Goal: Information Seeking & Learning: Learn about a topic

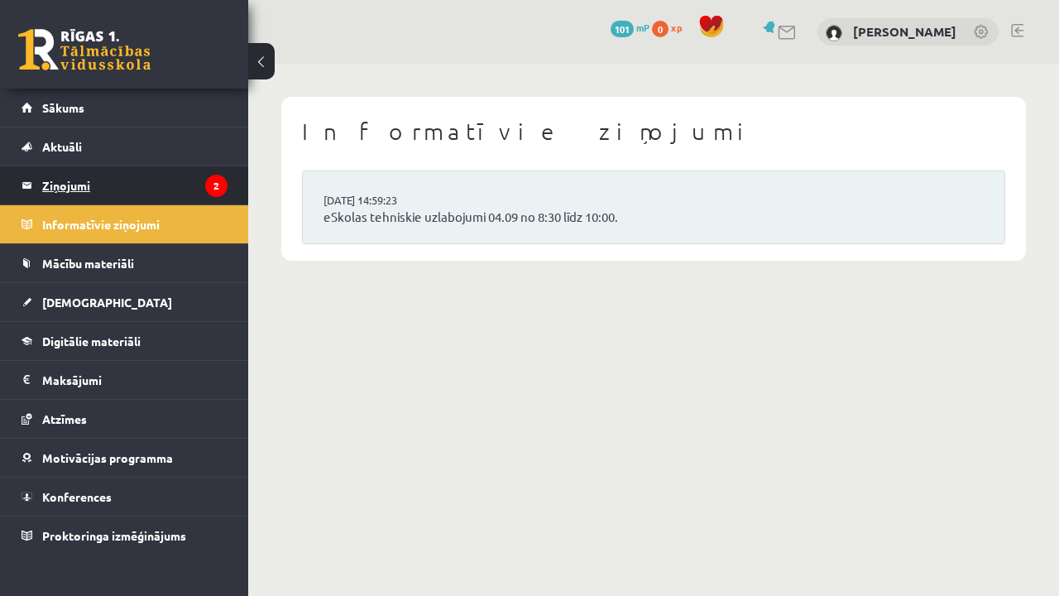
click at [189, 183] on legend "Ziņojumi 2" at bounding box center [134, 185] width 185 height 38
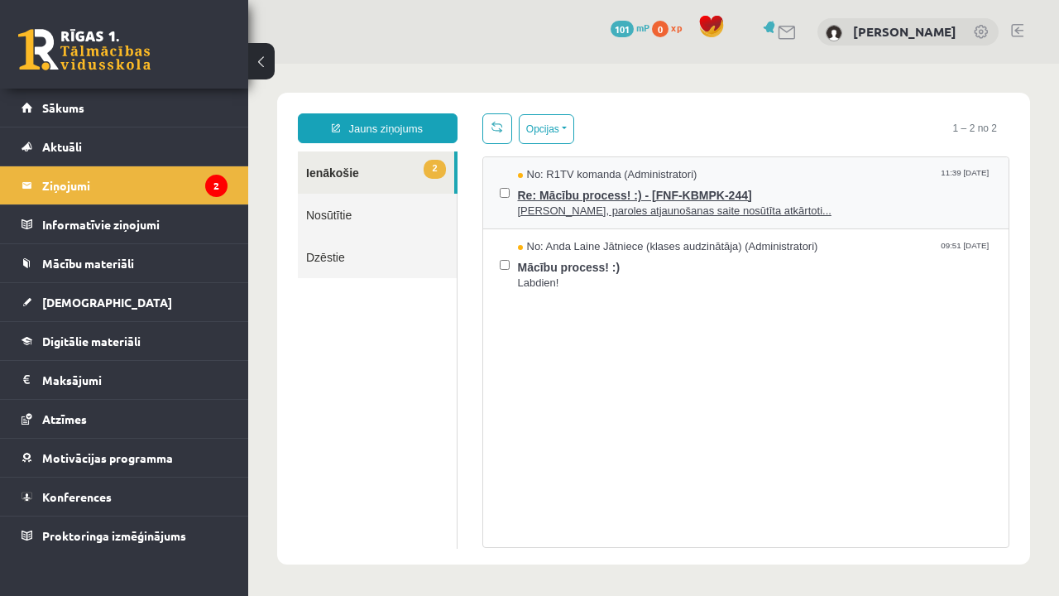
click at [852, 183] on span "Re: Mācību process! :) - [FNF-KBMPK-244]" at bounding box center [755, 193] width 475 height 21
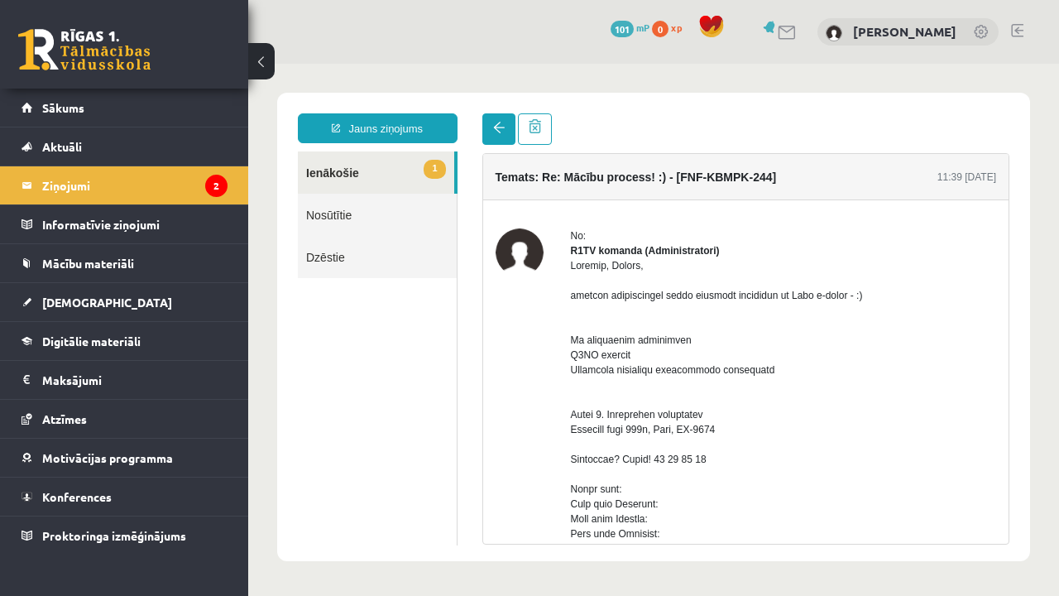
click at [494, 132] on span at bounding box center [499, 128] width 12 height 12
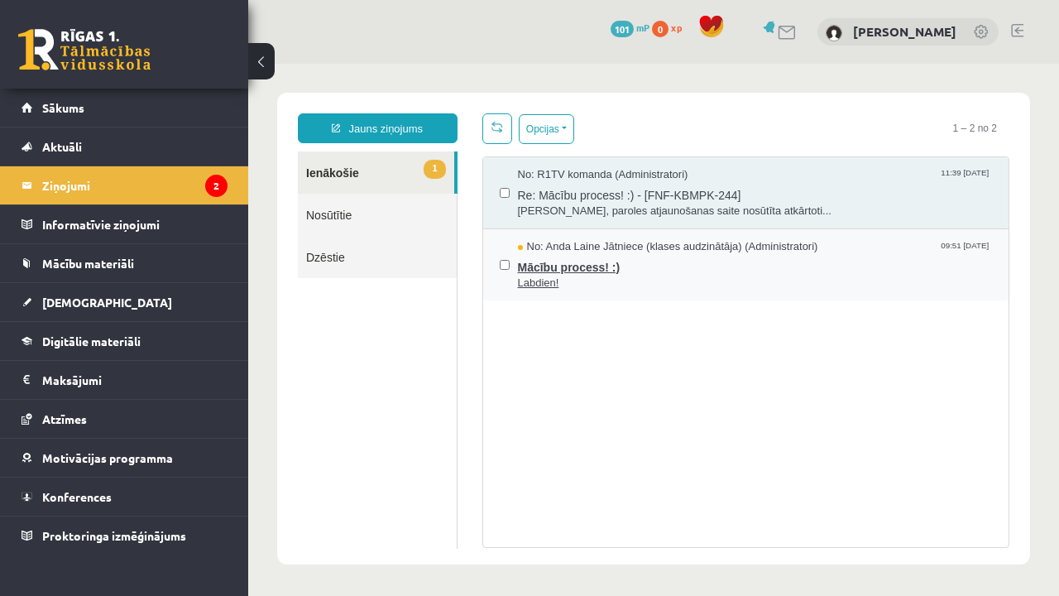
click at [574, 288] on span "Labdien!" at bounding box center [755, 284] width 475 height 16
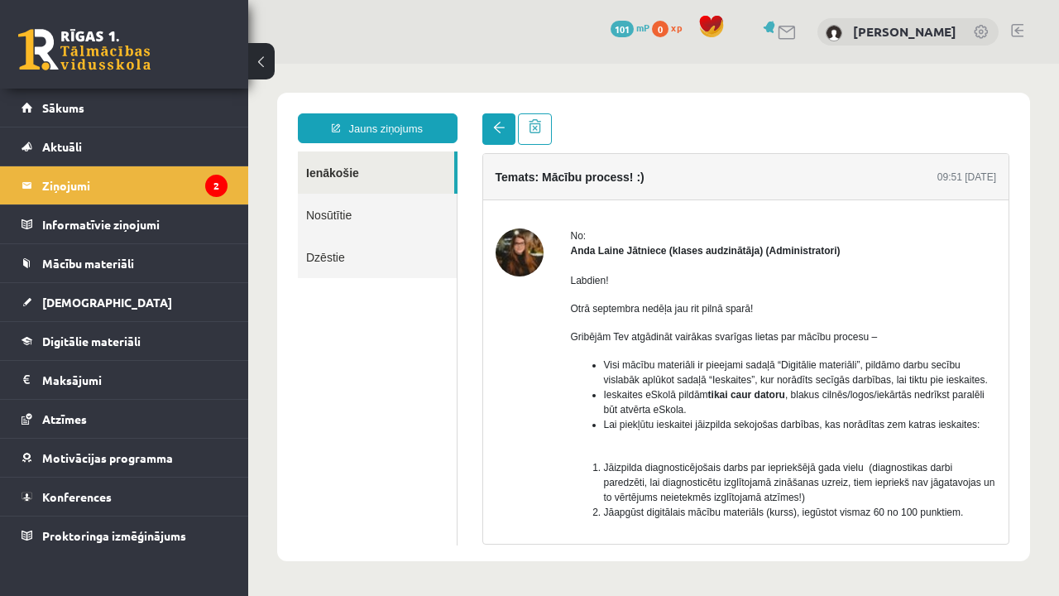
click at [506, 129] on link at bounding box center [498, 128] width 33 height 31
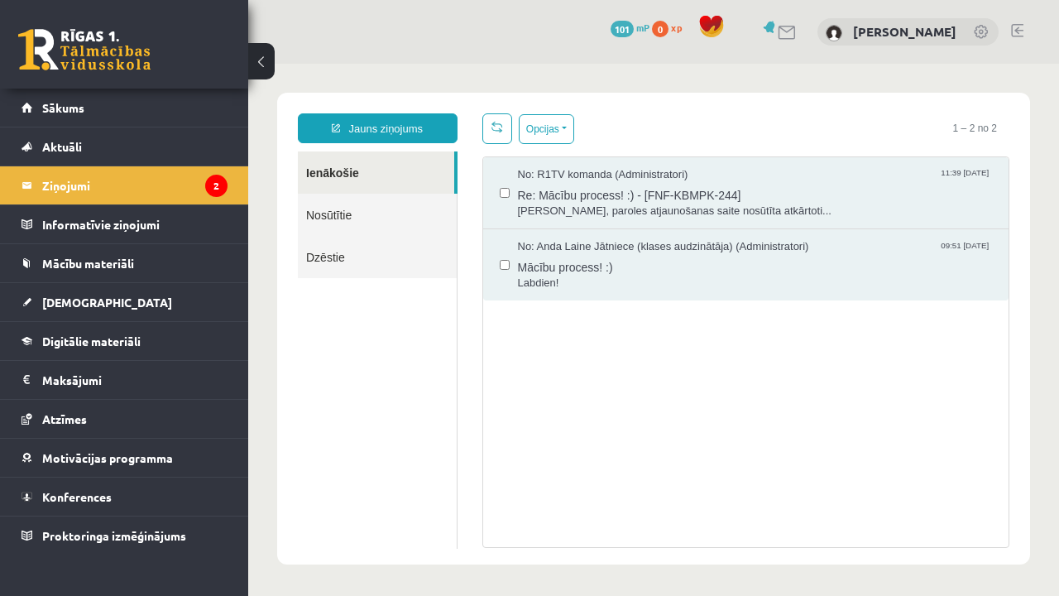
click at [506, 129] on link at bounding box center [497, 128] width 30 height 31
click at [188, 233] on legend "Informatīvie ziņojumi 0" at bounding box center [134, 224] width 185 height 38
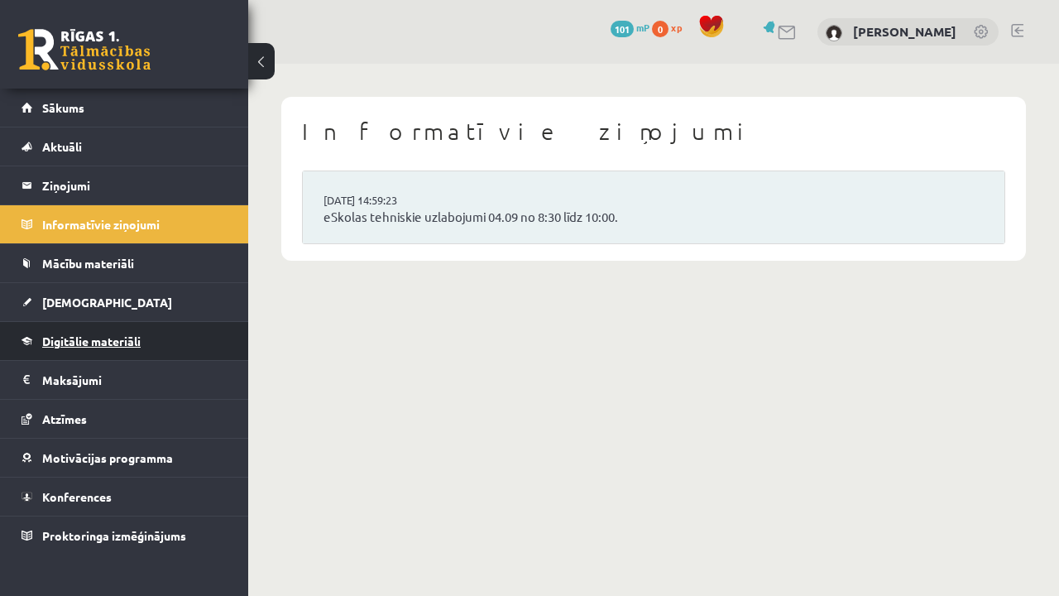
click at [87, 331] on link "Digitālie materiāli" at bounding box center [125, 341] width 206 height 38
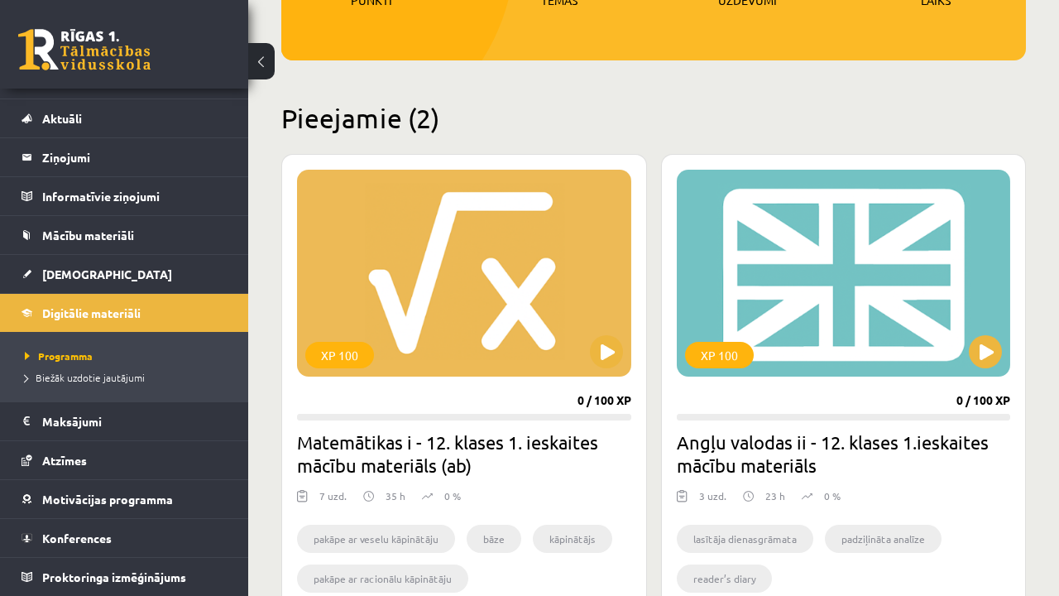
scroll to position [317, 0]
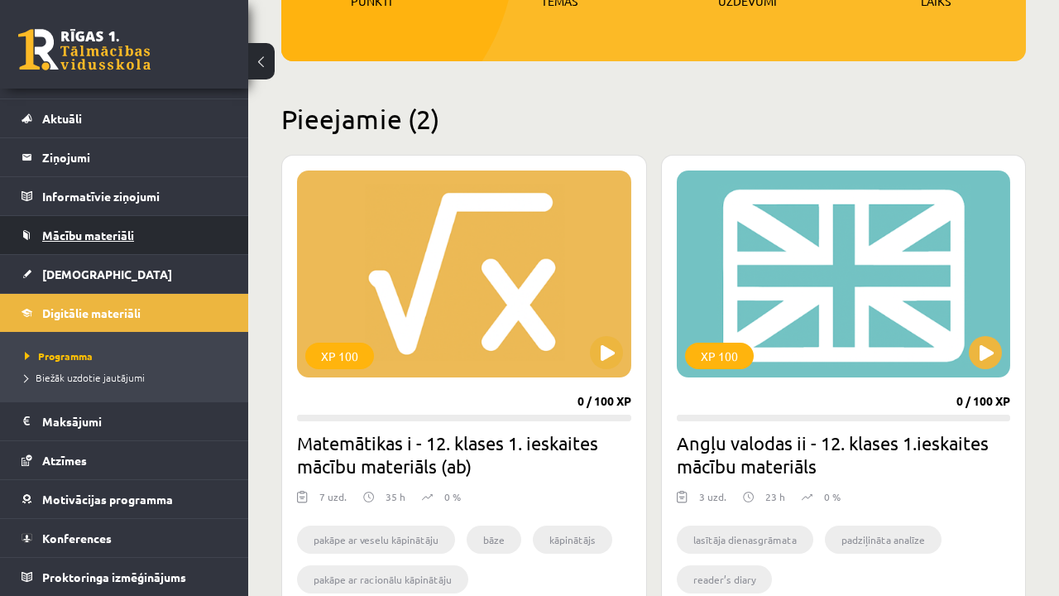
click at [137, 241] on link "Mācību materiāli" at bounding box center [125, 235] width 206 height 38
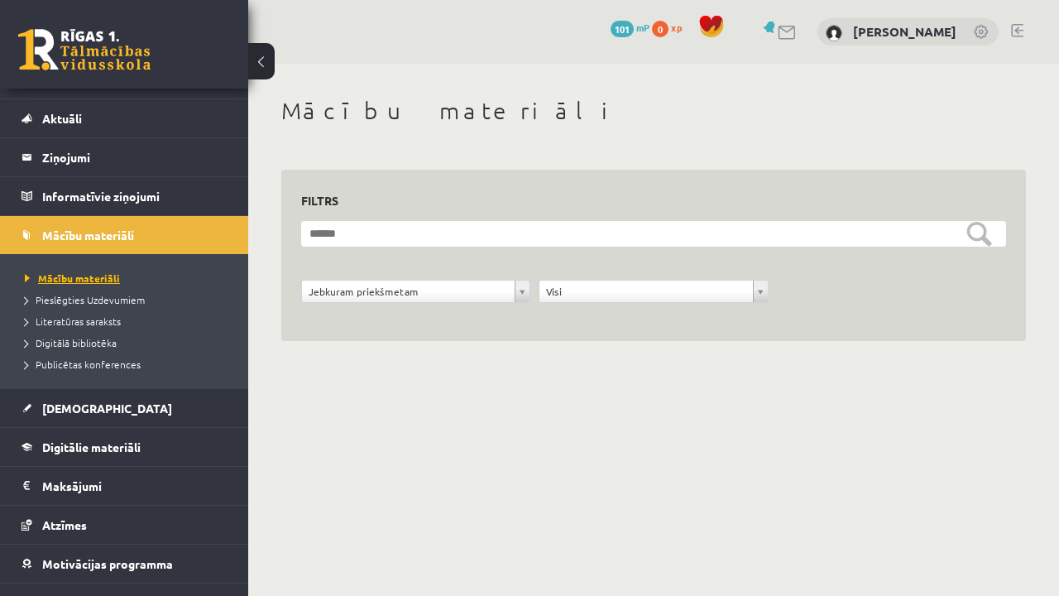
click at [98, 279] on span "Mācību materiāli" at bounding box center [72, 277] width 95 height 13
click at [142, 228] on link "Mācību materiāli" at bounding box center [125, 235] width 206 height 38
click at [161, 202] on legend "Informatīvie ziņojumi 0" at bounding box center [134, 196] width 185 height 38
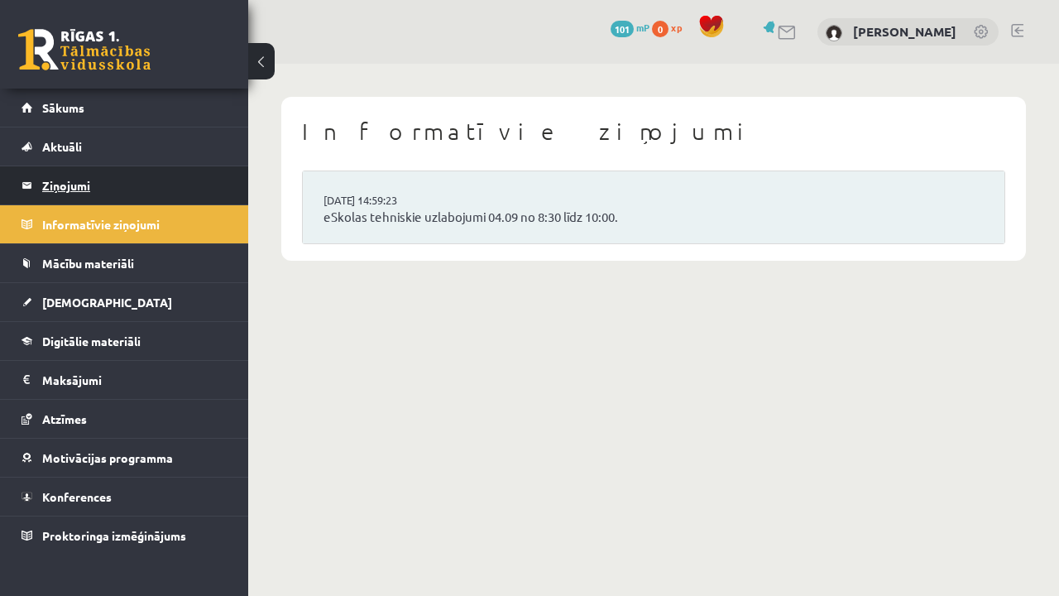
click at [141, 178] on legend "Ziņojumi 2" at bounding box center [134, 185] width 185 height 38
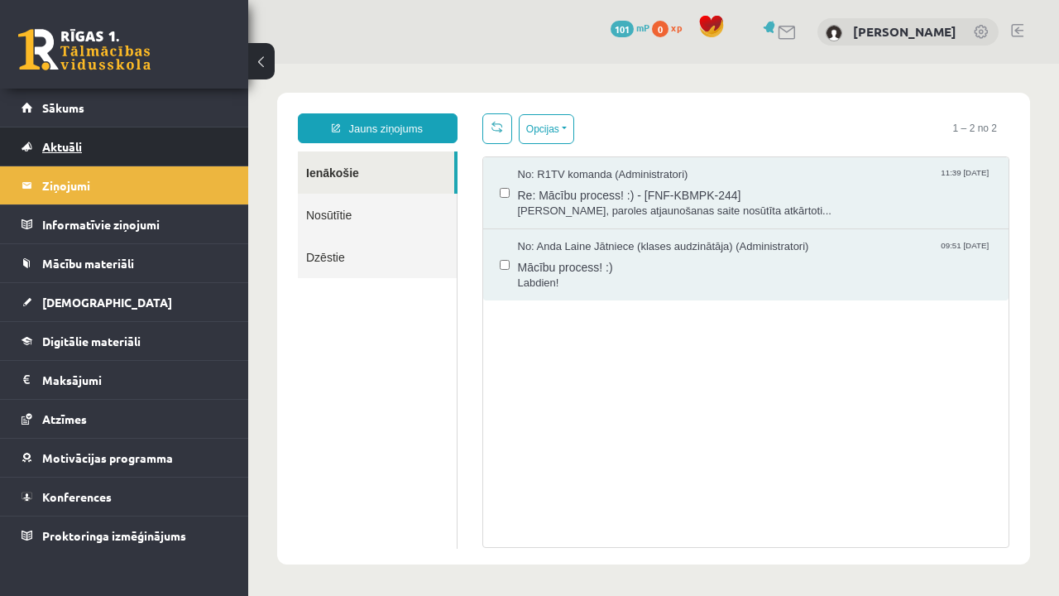
click at [147, 164] on link "Aktuāli" at bounding box center [125, 146] width 206 height 38
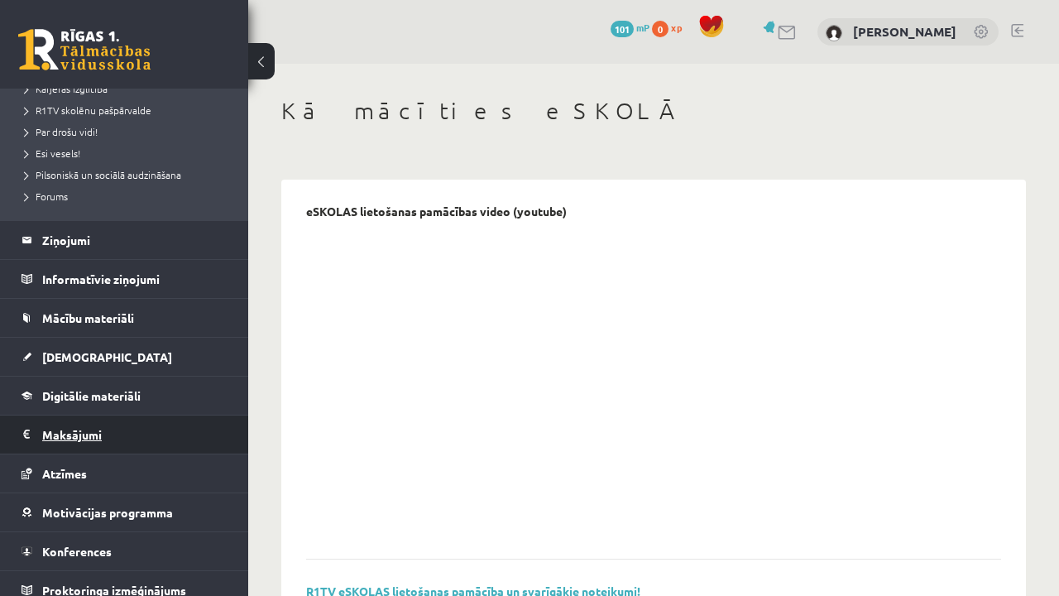
scroll to position [314, 0]
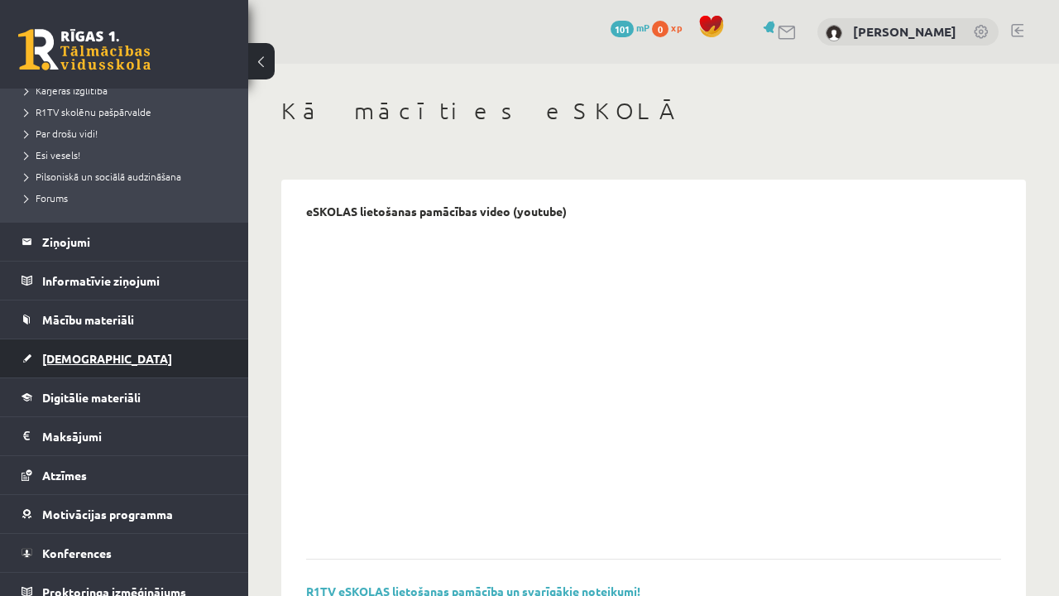
click at [146, 367] on link "[DEMOGRAPHIC_DATA]" at bounding box center [125, 358] width 206 height 38
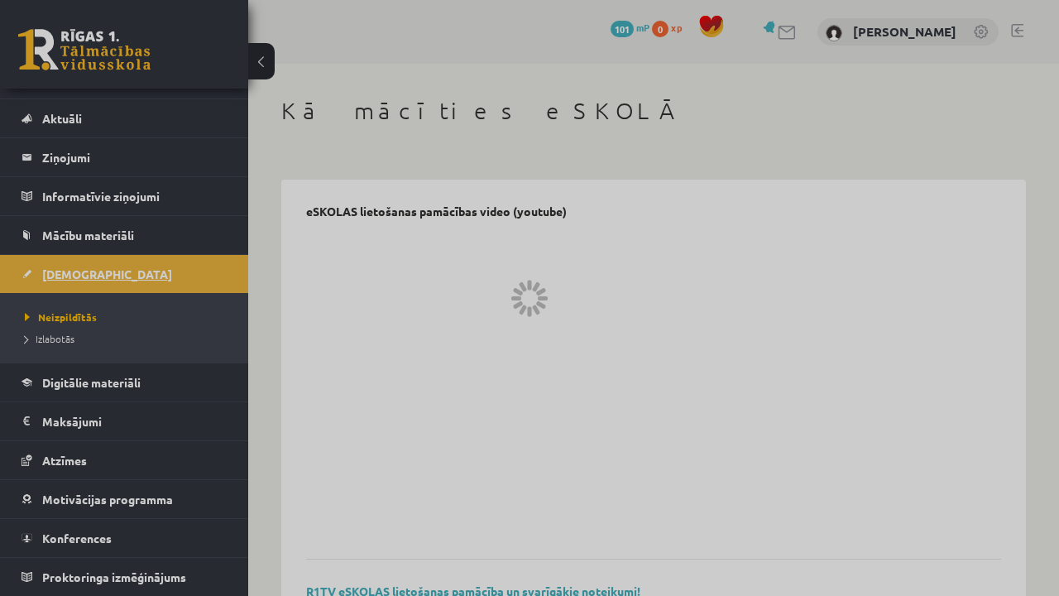
scroll to position [28, 0]
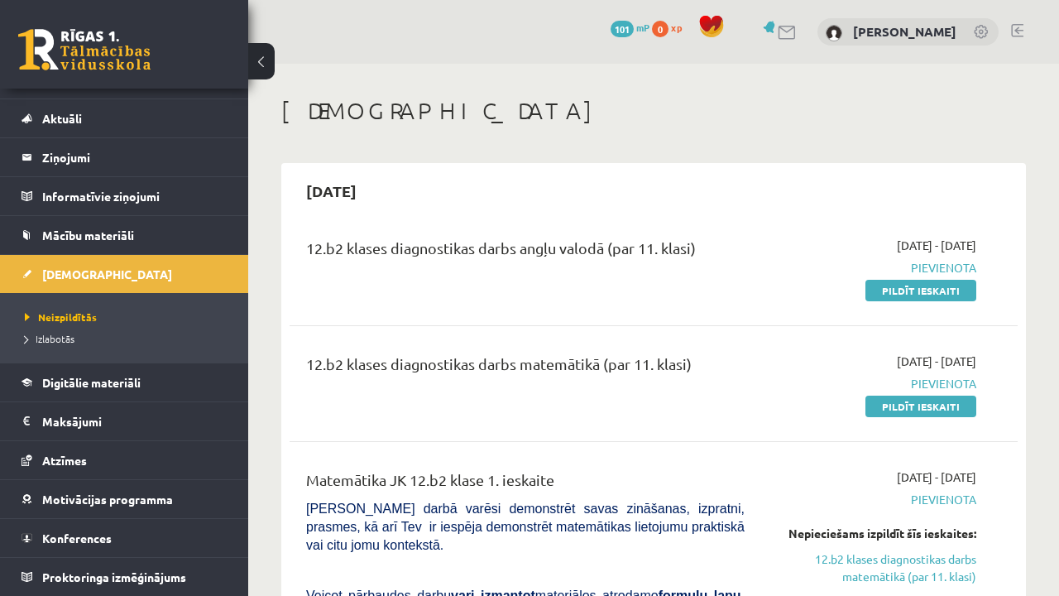
click at [659, 285] on div "12.b2 klases diagnostikas darbs angļu valodā (par 11. klasi)" at bounding box center [525, 268] width 463 height 62
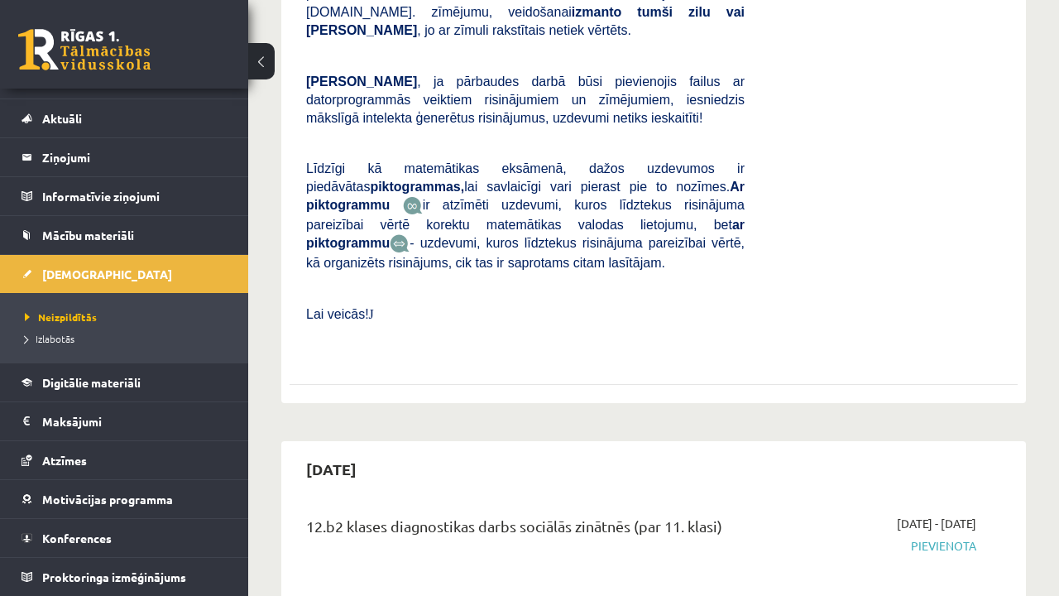
scroll to position [1023, 0]
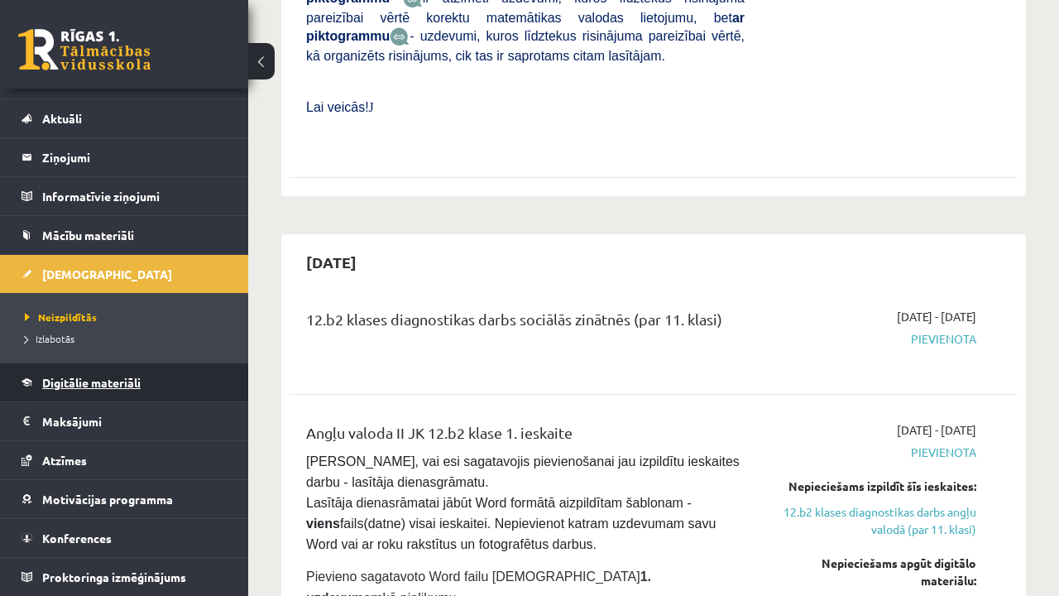
click at [208, 394] on link "Digitālie materiāli" at bounding box center [125, 382] width 206 height 38
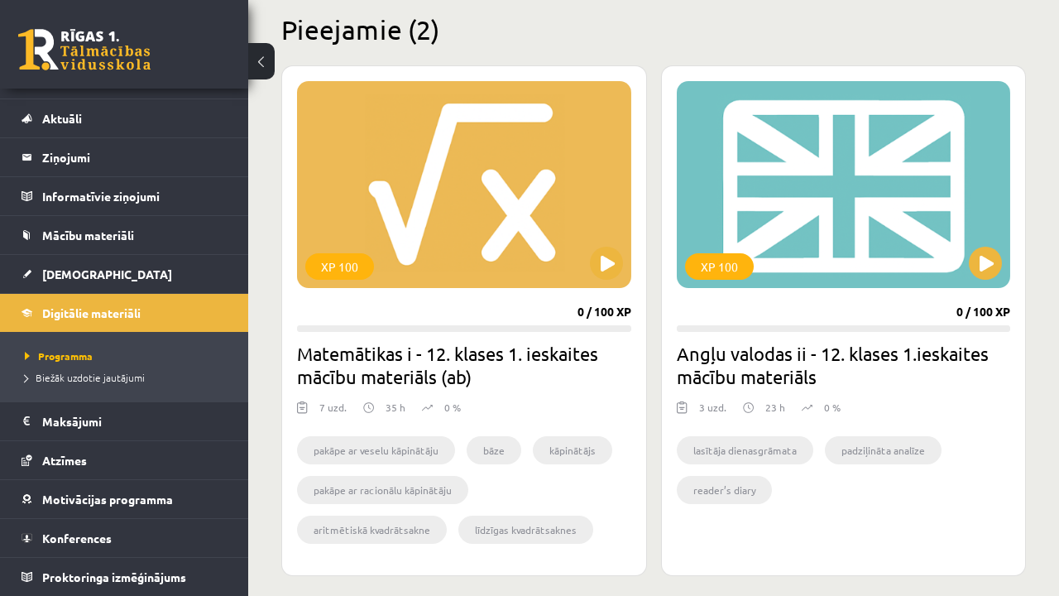
scroll to position [396, 0]
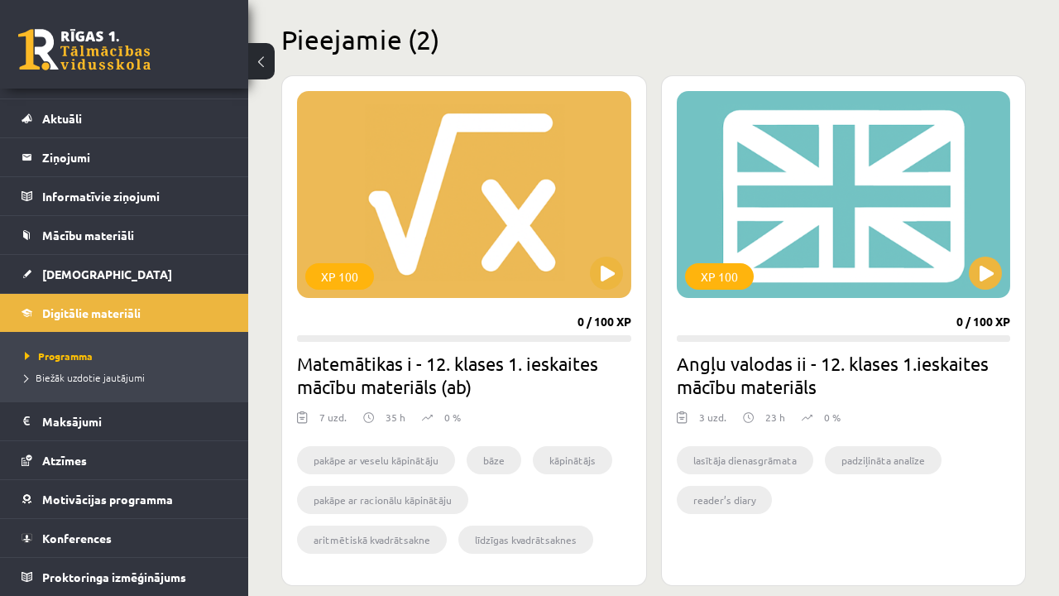
click at [730, 462] on li "lasītāja dienasgrāmata" at bounding box center [745, 460] width 137 height 28
click at [981, 281] on button at bounding box center [985, 273] width 33 height 33
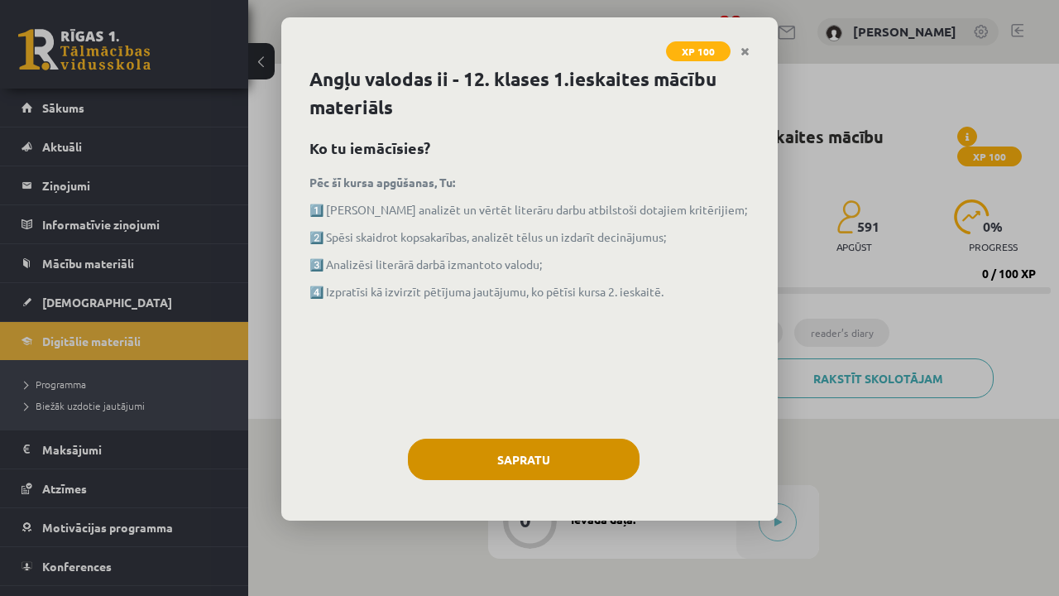
click at [560, 444] on button "Sapratu" at bounding box center [524, 459] width 232 height 41
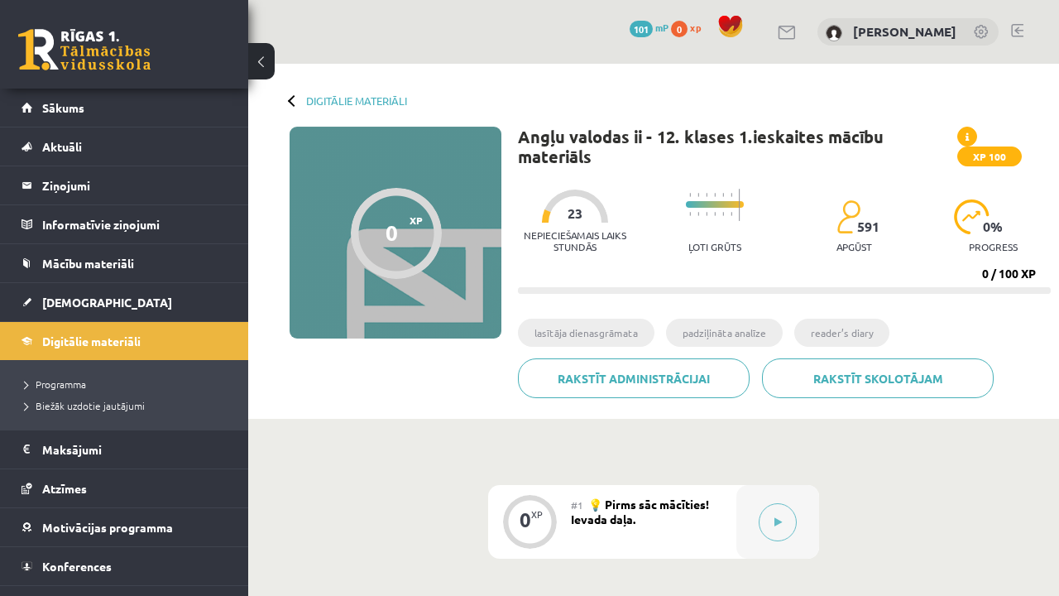
click at [875, 233] on span "591" at bounding box center [868, 226] width 22 height 15
click at [533, 522] on div "0 XP" at bounding box center [530, 520] width 50 height 50
click at [779, 526] on button at bounding box center [778, 522] width 38 height 38
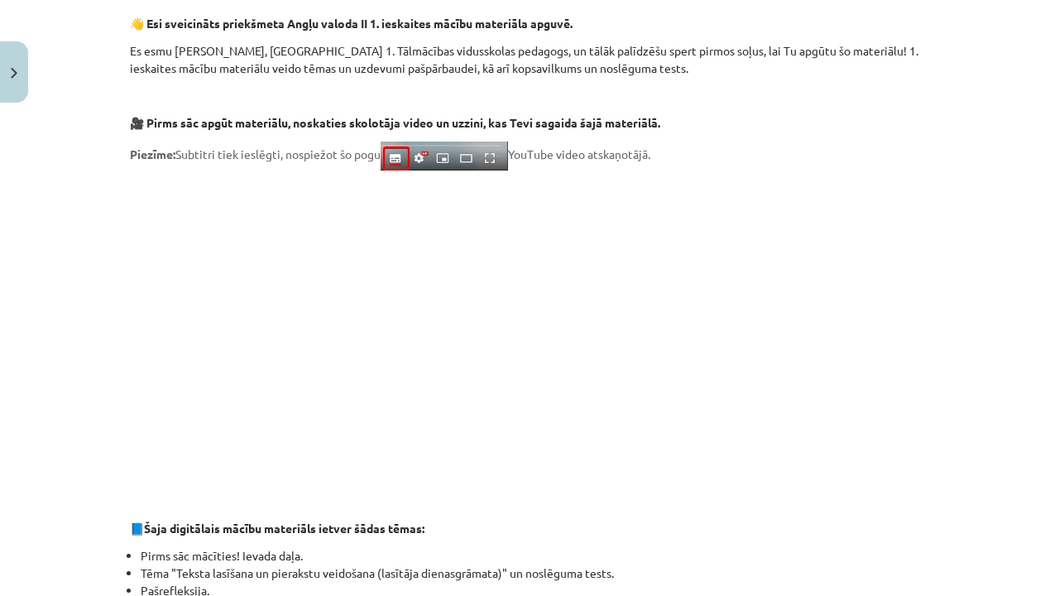
scroll to position [285, 0]
